Goal: Information Seeking & Learning: Learn about a topic

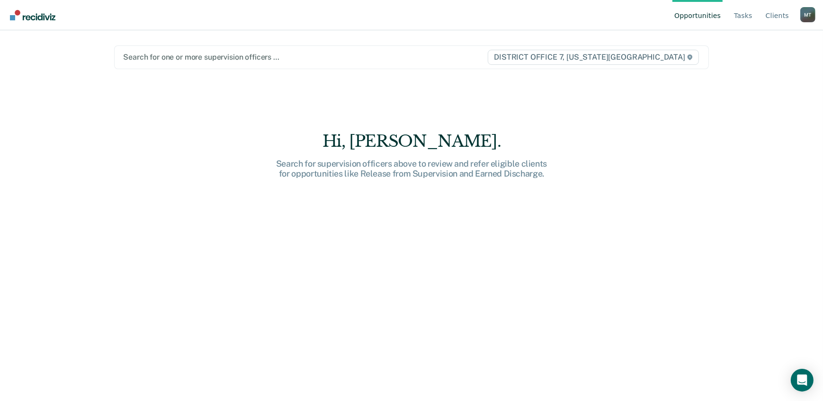
click at [227, 57] on div at bounding box center [305, 57] width 364 height 11
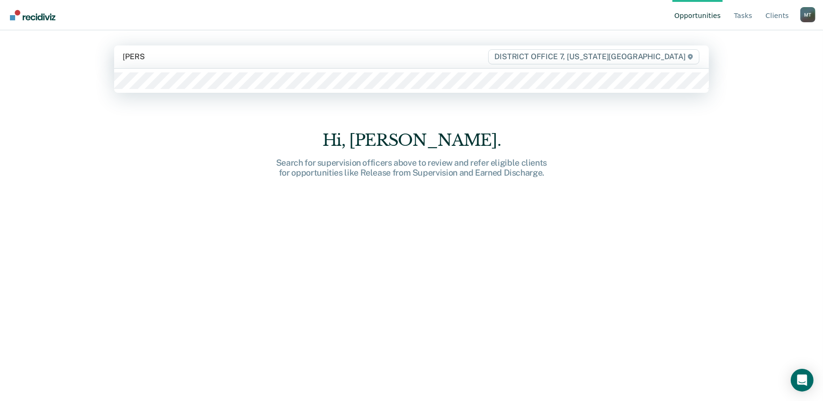
type input "Hunter"
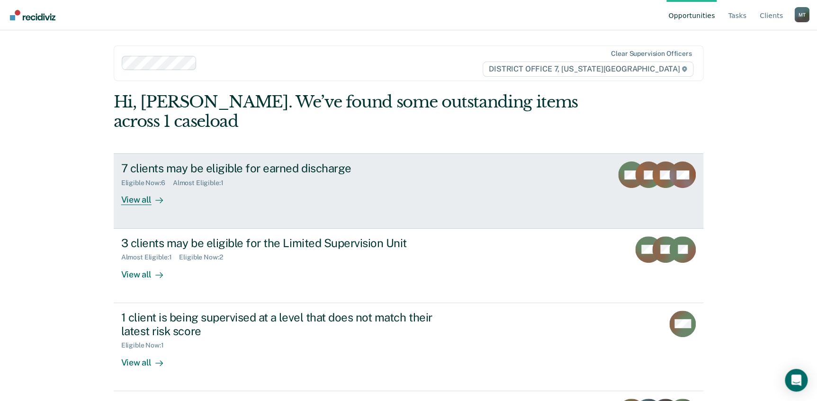
click at [198, 166] on div "7 clients may be eligible for earned discharge" at bounding box center [287, 169] width 333 height 14
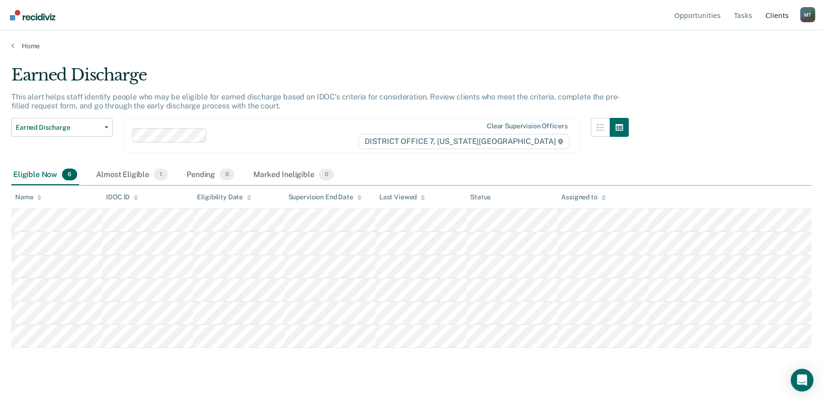
click at [777, 16] on link "Client s" at bounding box center [777, 15] width 27 height 30
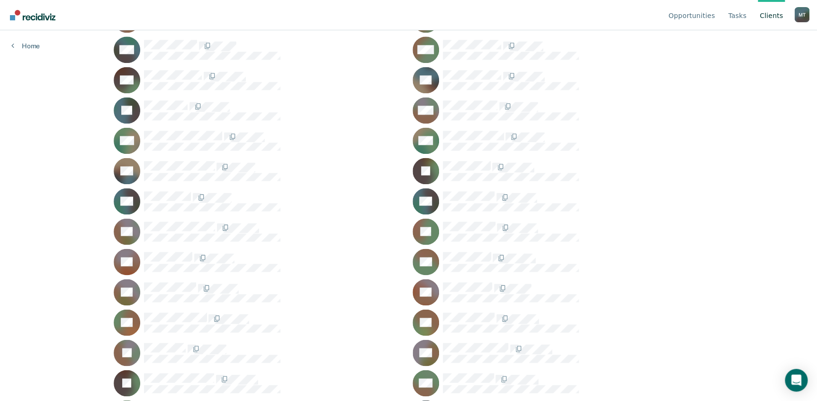
scroll to position [646, 0]
